Goal: Task Accomplishment & Management: Use online tool/utility

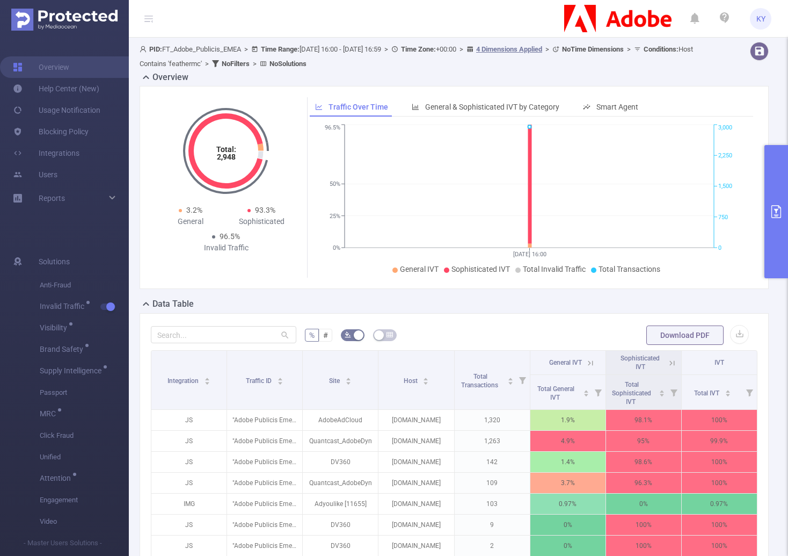
scroll to position [122, 0]
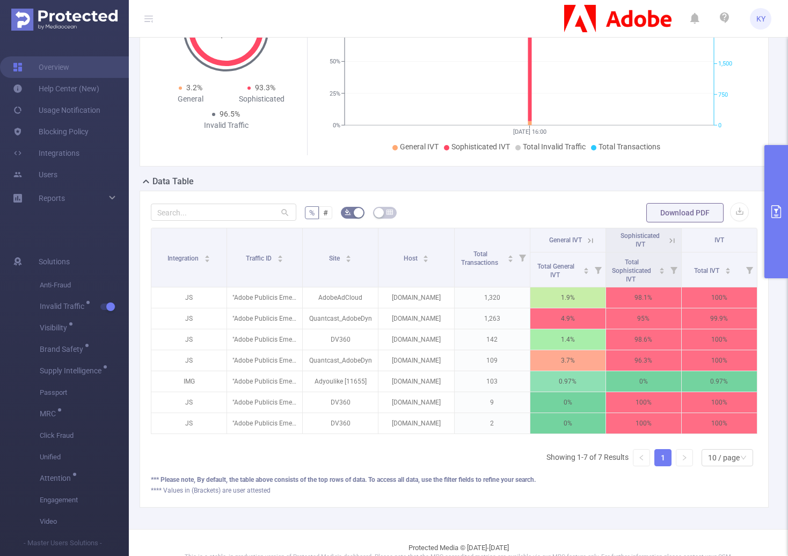
click at [774, 194] on button "primary" at bounding box center [777, 211] width 24 height 133
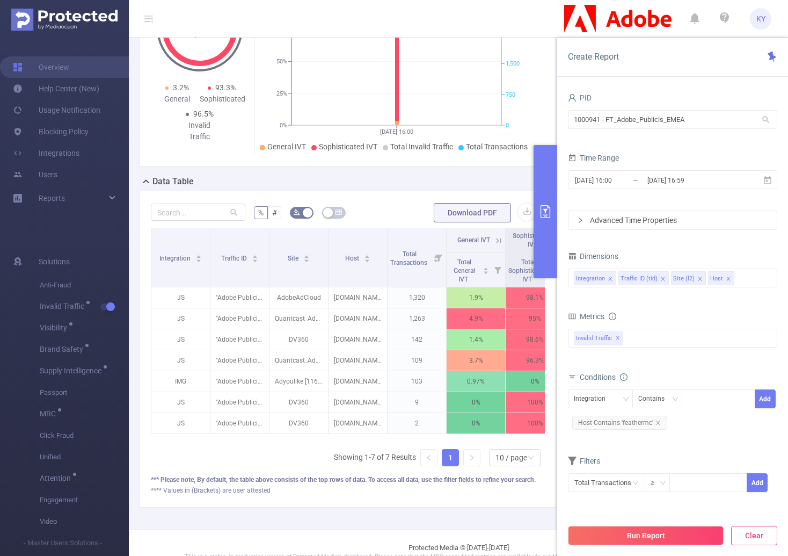
click at [766, 539] on button "Clear" at bounding box center [754, 535] width 46 height 19
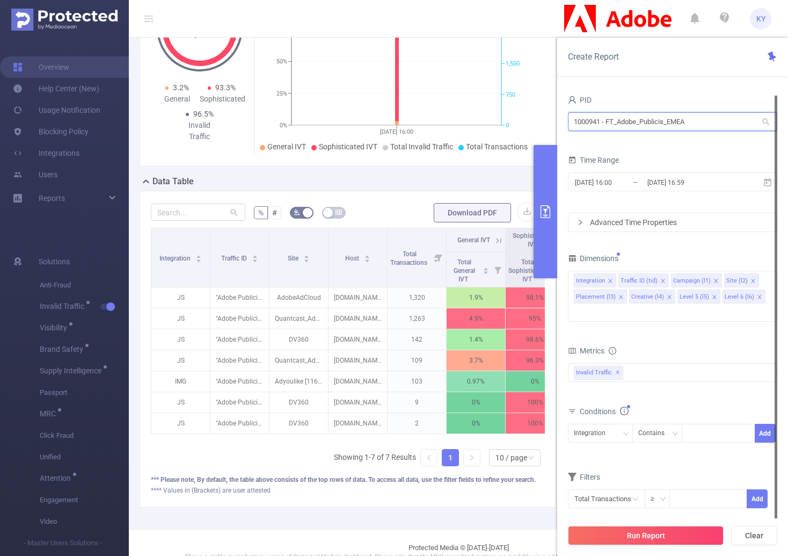
click at [646, 125] on input "1000941 - FT_Adobe_Publicis_EMEA" at bounding box center [672, 121] width 209 height 19
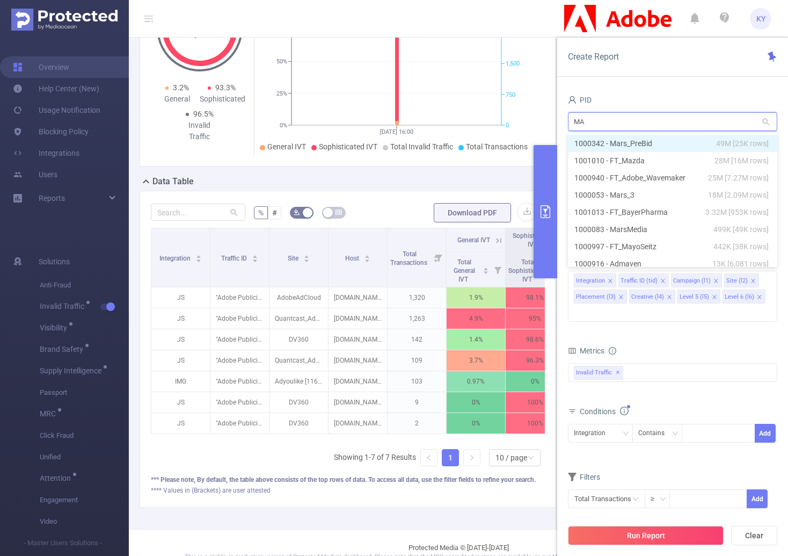
type input "MAY"
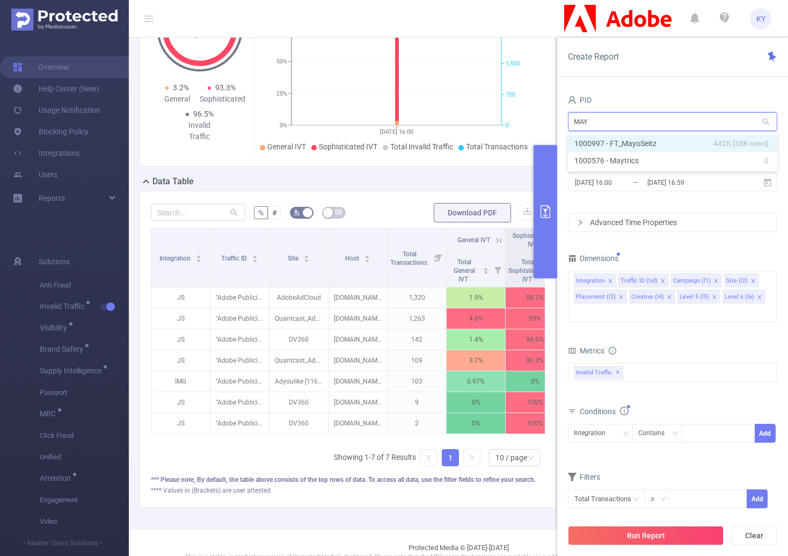
click at [629, 142] on li "1000997 - FT_MayoSeitz 442K [38K rows]" at bounding box center [672, 143] width 209 height 17
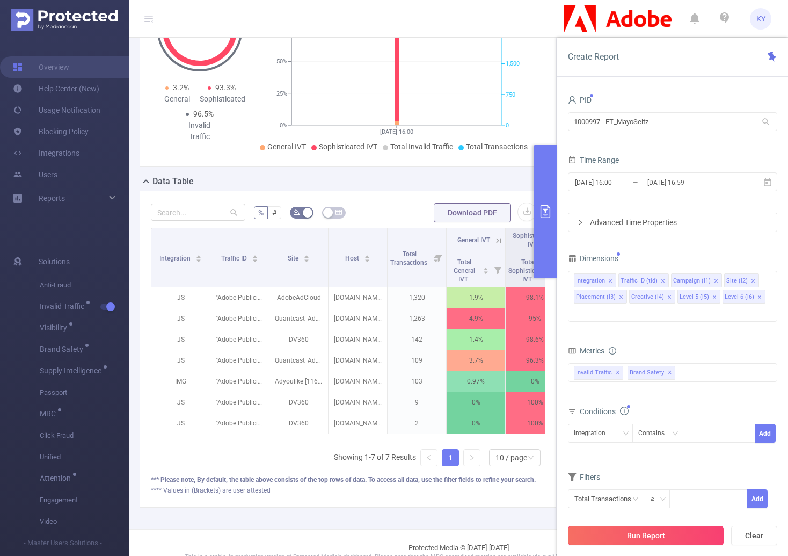
click at [661, 536] on button "Run Report" at bounding box center [646, 535] width 156 height 19
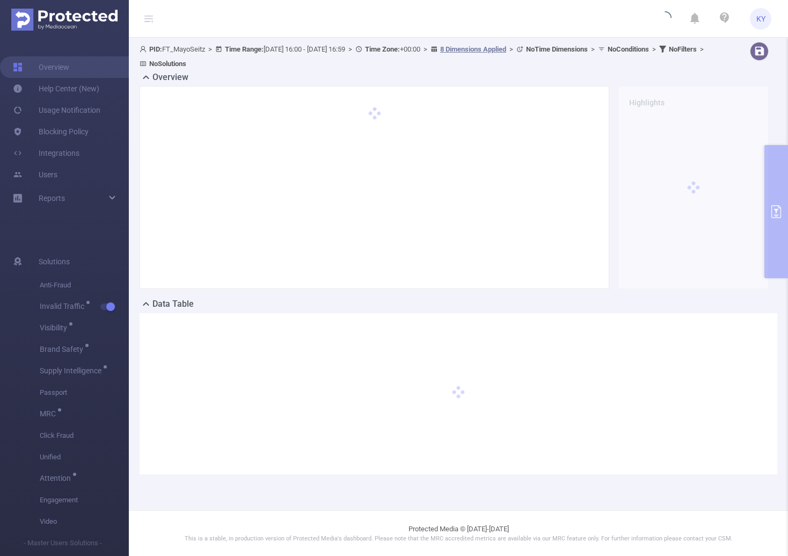
scroll to position [0, 0]
click at [108, 197] on div "Reports" at bounding box center [64, 197] width 129 height 21
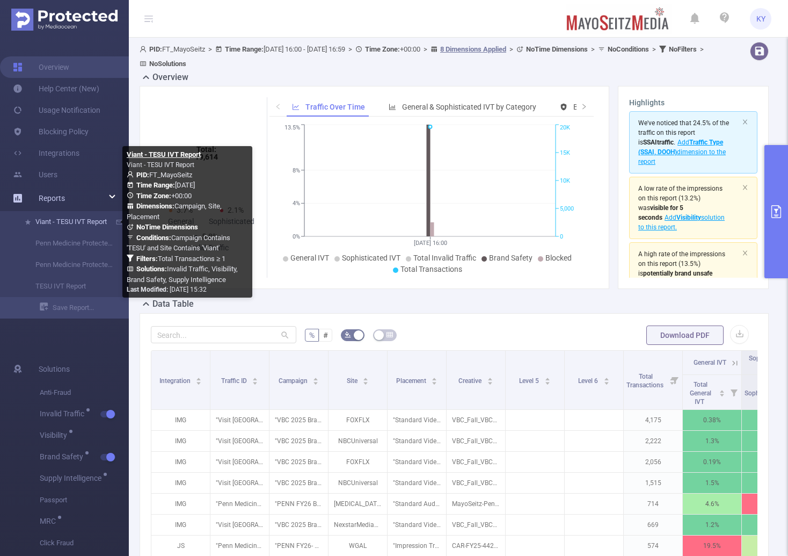
click at [61, 222] on link "Viant - TESU IVT Report" at bounding box center [68, 221] width 94 height 21
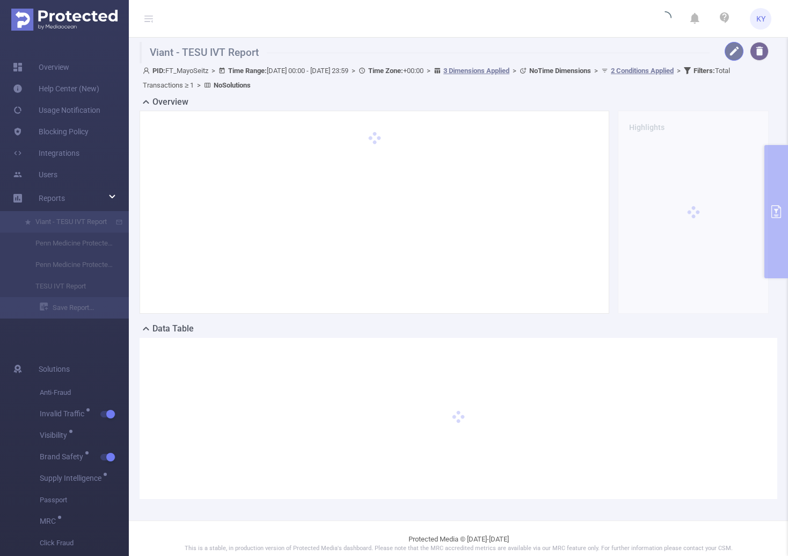
click at [725, 48] on button "button" at bounding box center [734, 51] width 19 height 19
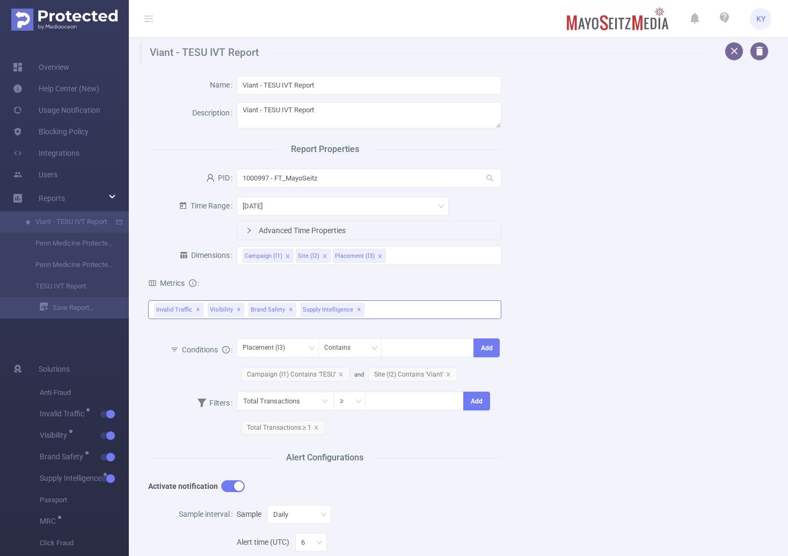
click at [403, 307] on div "Invalid Traffic ✕ Visibility ✕ Brand Safety ✕ Supply Intelligence ✕" at bounding box center [324, 309] width 353 height 19
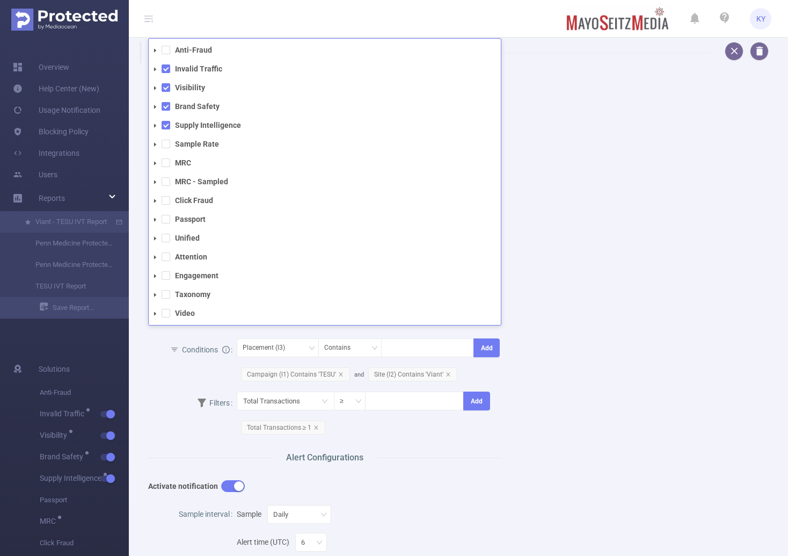
click at [152, 81] on li "Visibility" at bounding box center [325, 88] width 352 height 14
click at [154, 83] on span at bounding box center [155, 88] width 13 height 13
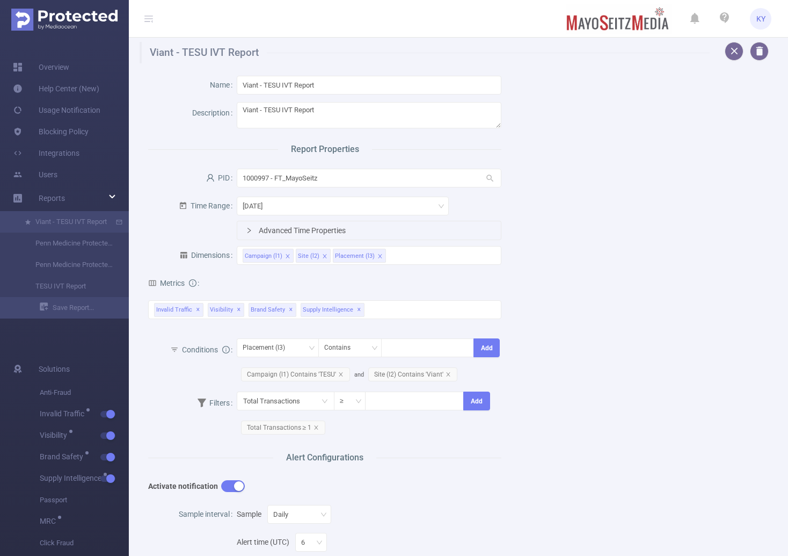
click at [700, 244] on div "Name Viant - TESU IVT Report Description Viant - TESU IVT Report Report Propert…" at bounding box center [454, 441] width 638 height 757
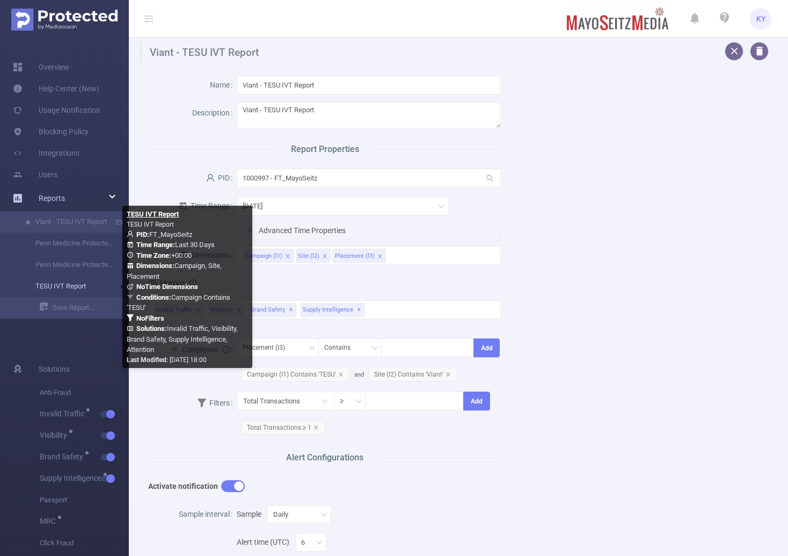
click at [48, 283] on link "TESU IVT Report" at bounding box center [68, 285] width 94 height 21
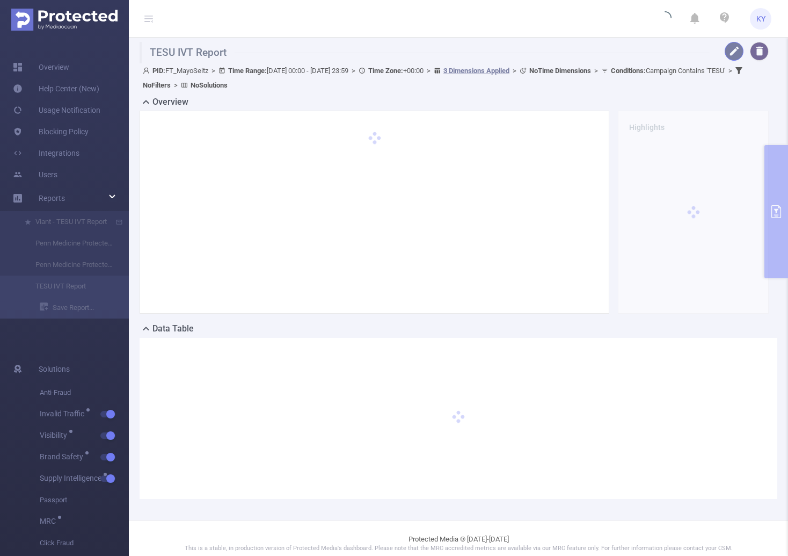
click at [733, 55] on button "button" at bounding box center [734, 51] width 19 height 19
